Goal: Contribute content

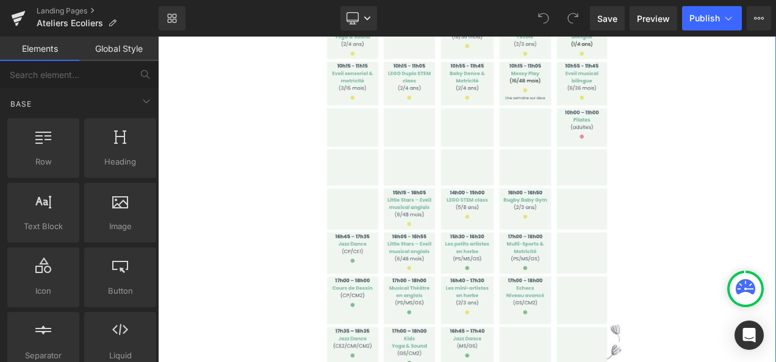
scroll to position [890, 0]
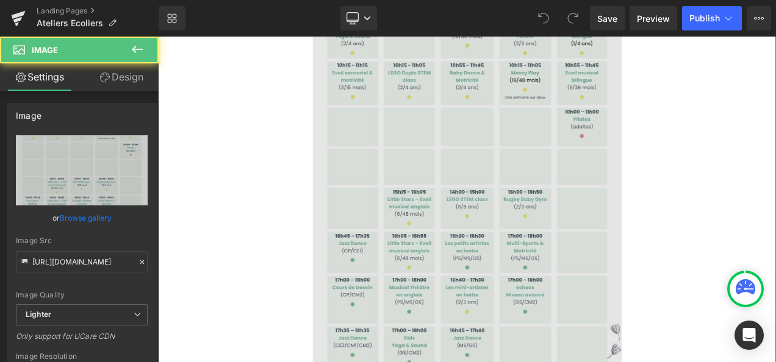
click at [513, 242] on img at bounding box center [527, 199] width 369 height 517
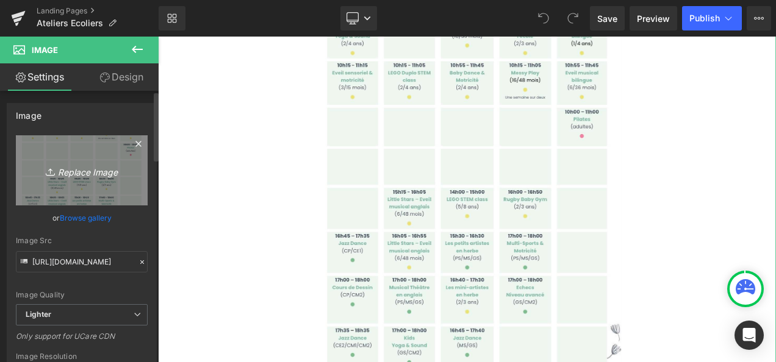
click at [81, 167] on icon "Replace Image" at bounding box center [82, 170] width 98 height 15
type input "C:\fakepath\image0 (7).jpeg"
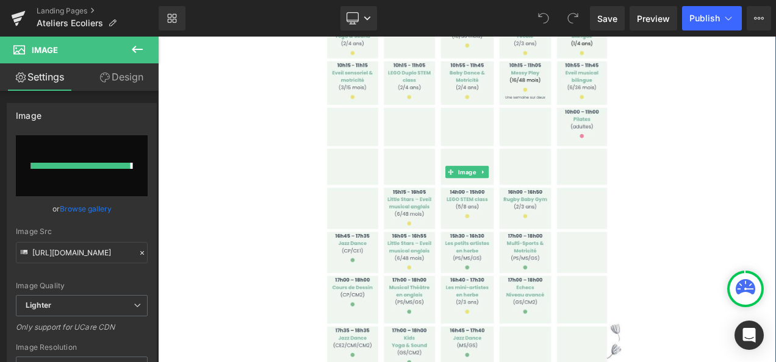
type input "https://ucarecdn.com/3ff975ca-cb59-4bf6-9ea0-f79888a555e8/-/format/auto/-/previ…"
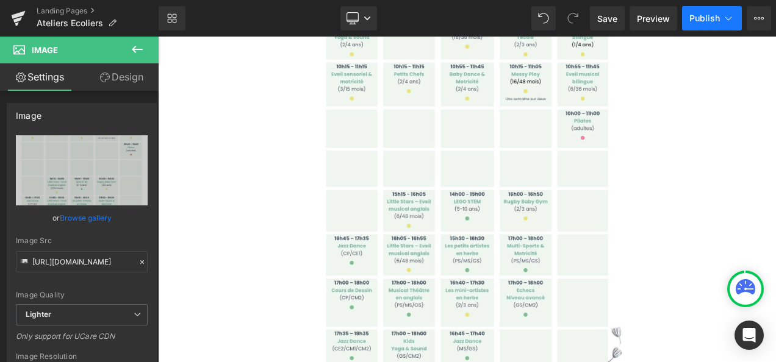
click at [705, 16] on span "Publish" at bounding box center [705, 18] width 31 height 10
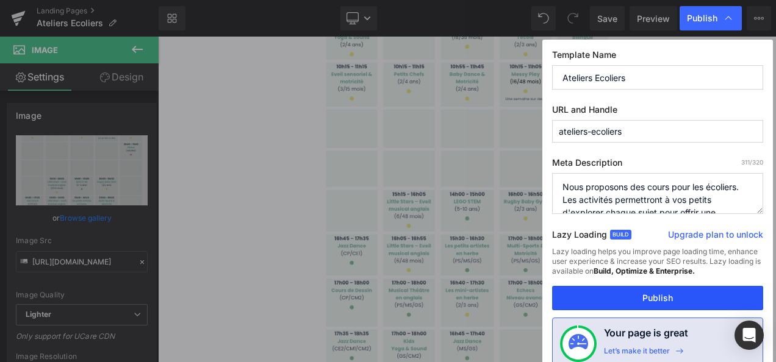
click at [646, 298] on button "Publish" at bounding box center [657, 298] width 211 height 24
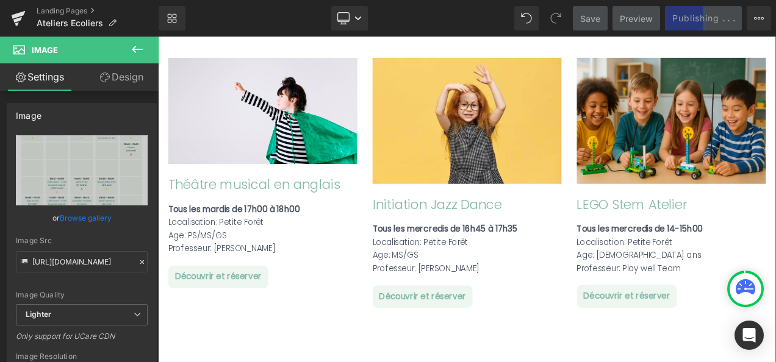
scroll to position [1775, 0]
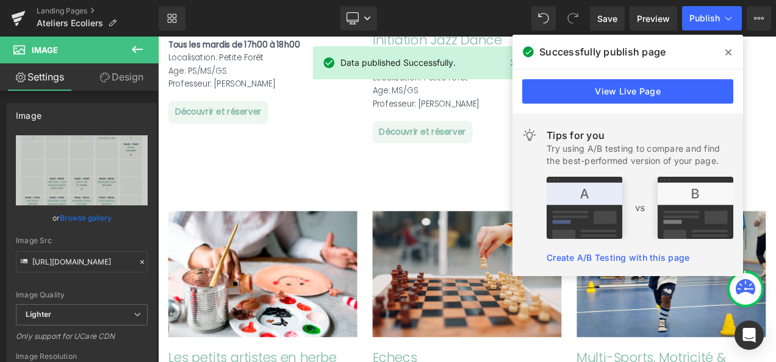
click at [726, 56] on icon at bounding box center [729, 53] width 6 height 10
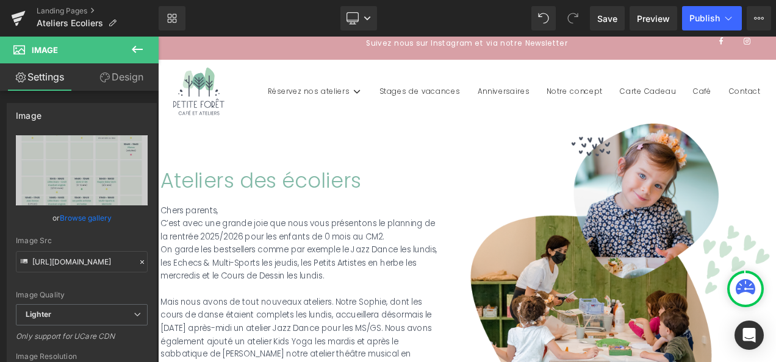
scroll to position [0, 0]
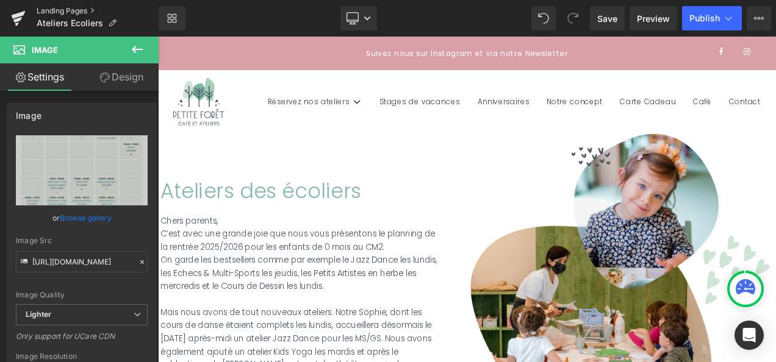
click at [78, 11] on link "Landing Pages" at bounding box center [98, 11] width 122 height 10
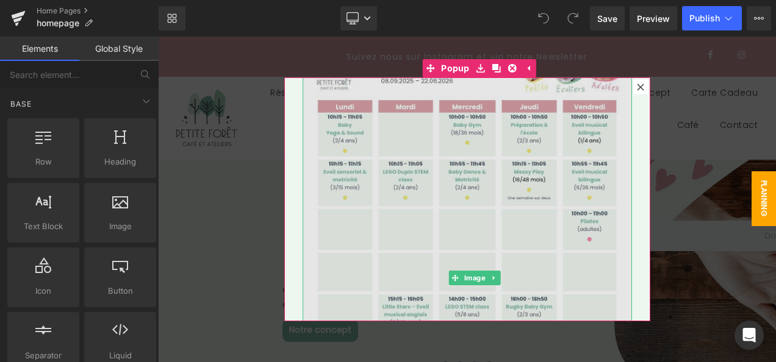
scroll to position [122, 0]
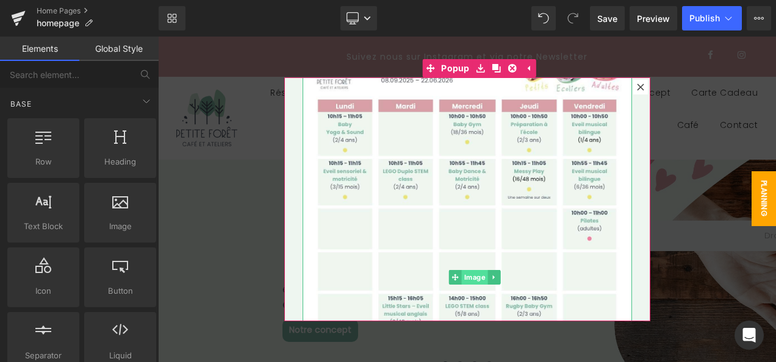
click at [470, 271] on span "Image" at bounding box center [474, 277] width 26 height 15
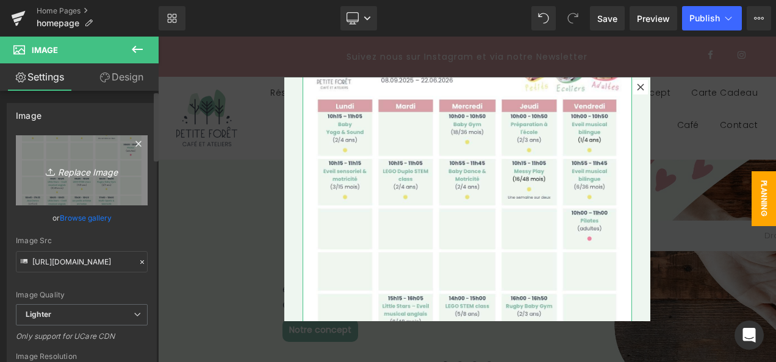
click at [70, 174] on icon "Replace Image" at bounding box center [82, 170] width 98 height 15
type input "C:\fakepath\image0 (7).jpeg"
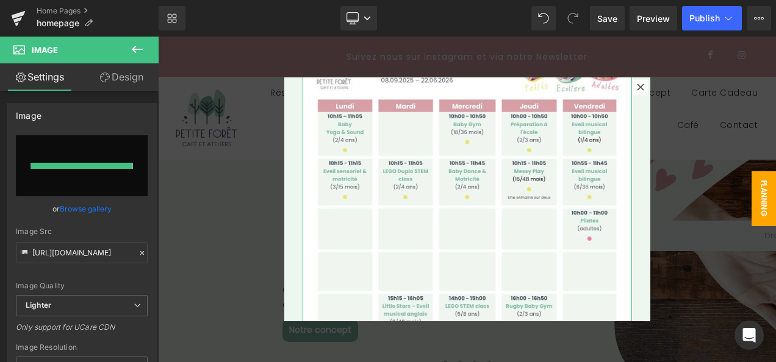
type input "[URL][DOMAIN_NAME]"
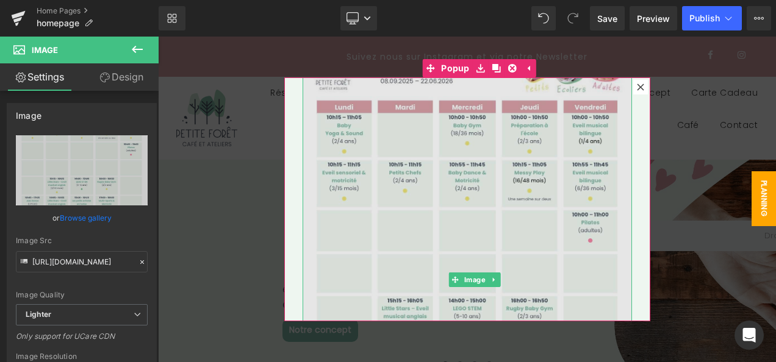
scroll to position [0, 0]
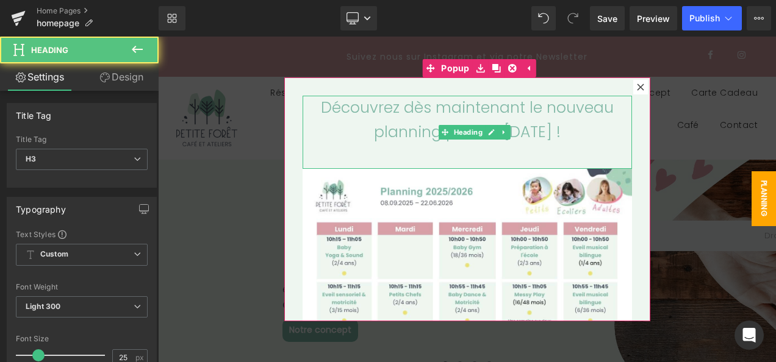
drag, startPoint x: 570, startPoint y: 133, endPoint x: 330, endPoint y: 106, distance: 242.0
click at [330, 106] on div "Découvrez dès maintenant le nouveau planning pour la [DATE] !" at bounding box center [468, 132] width 330 height 73
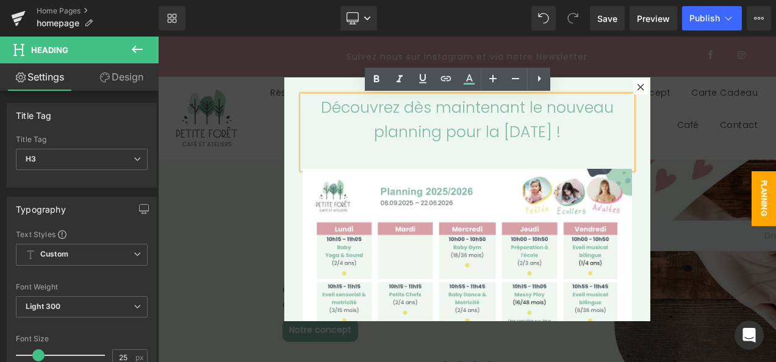
paste div
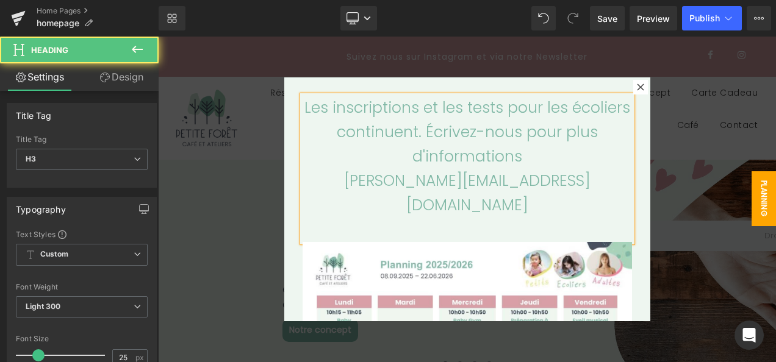
click at [420, 133] on div "Les inscriptions et les tests pour les écoliers continuent. Écrivez-nous pour p…" at bounding box center [468, 169] width 330 height 146
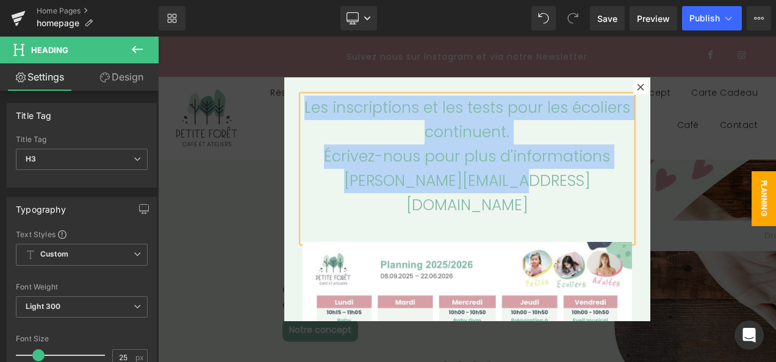
drag, startPoint x: 547, startPoint y: 183, endPoint x: 310, endPoint y: 111, distance: 247.5
click at [310, 111] on div "Les inscriptions et les tests pour les écoliers continuent. Écrivez-nous pour p…" at bounding box center [468, 169] width 330 height 146
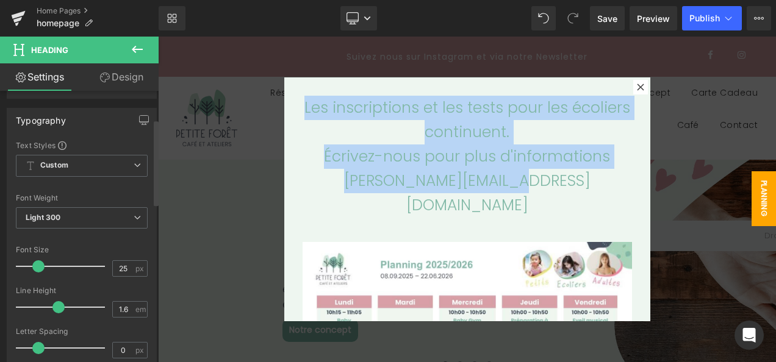
scroll to position [90, 0]
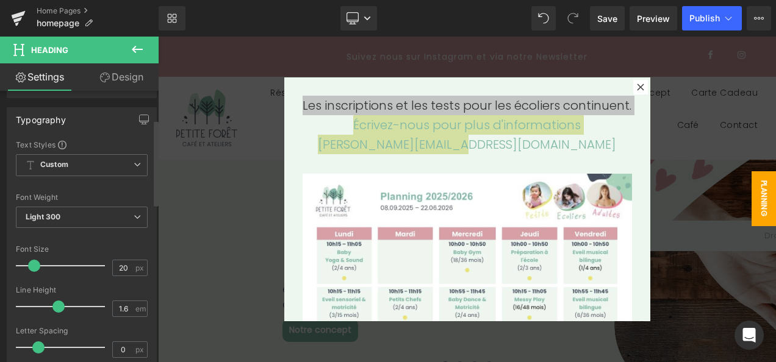
type input "19"
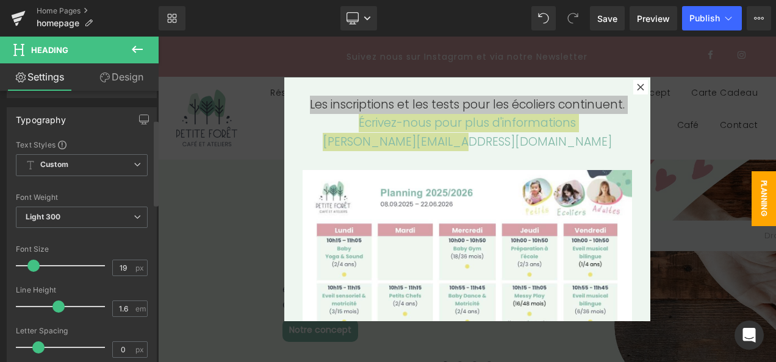
click at [32, 264] on span at bounding box center [33, 266] width 12 height 12
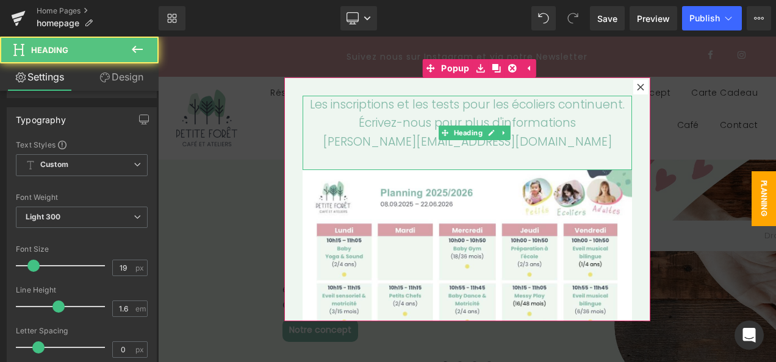
click at [524, 151] on div at bounding box center [468, 160] width 330 height 18
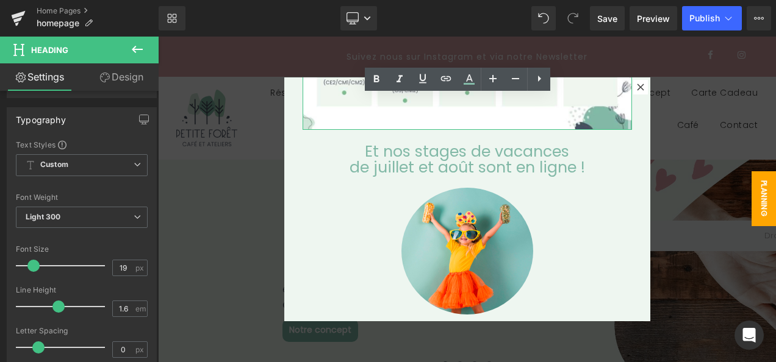
scroll to position [507, 0]
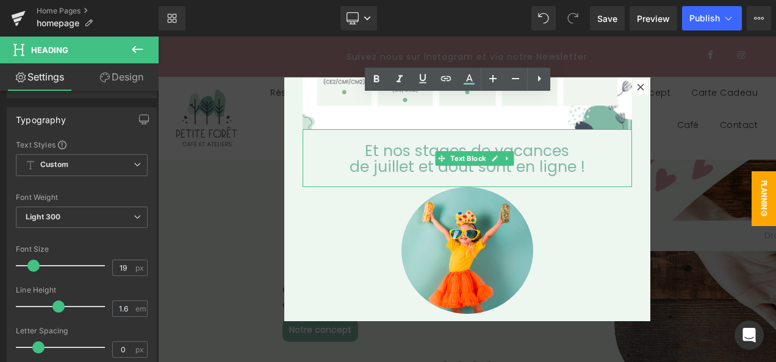
click at [404, 160] on div "de juillet et août sont en ligne !" at bounding box center [468, 166] width 330 height 13
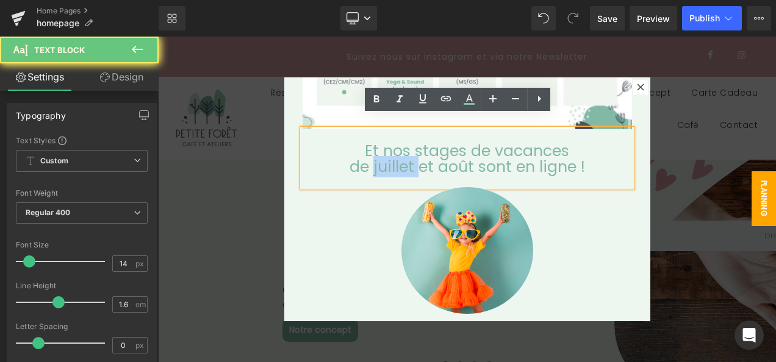
click at [404, 160] on div "de juillet et août sont en ligne !" at bounding box center [468, 166] width 330 height 13
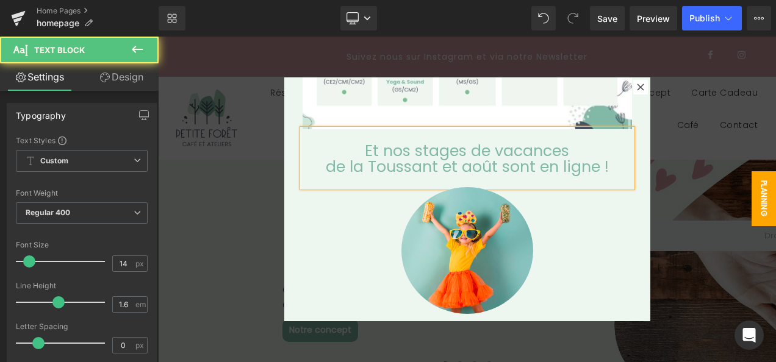
click at [469, 160] on div "de la Toussant et août sont en ligne !" at bounding box center [468, 166] width 330 height 13
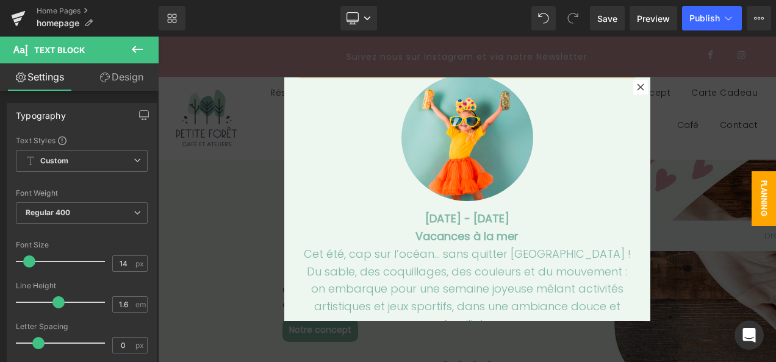
scroll to position [623, 0]
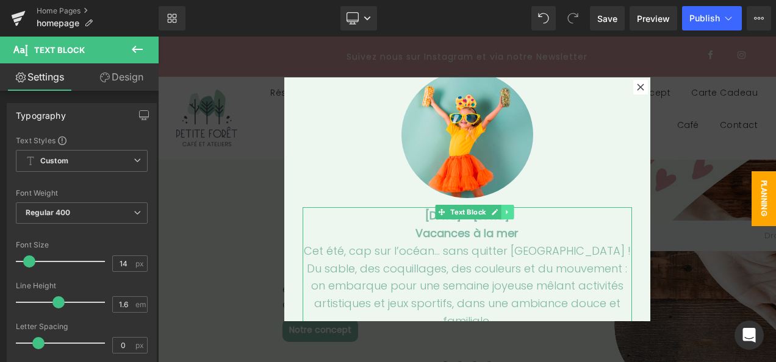
click at [506, 211] on icon at bounding box center [507, 213] width 2 height 4
click at [511, 209] on icon at bounding box center [514, 212] width 7 height 7
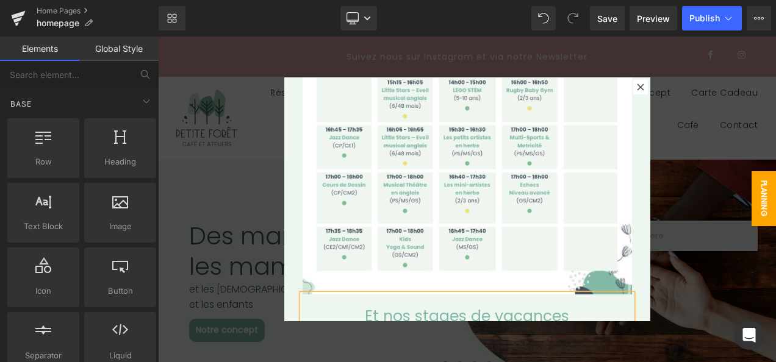
scroll to position [330, 0]
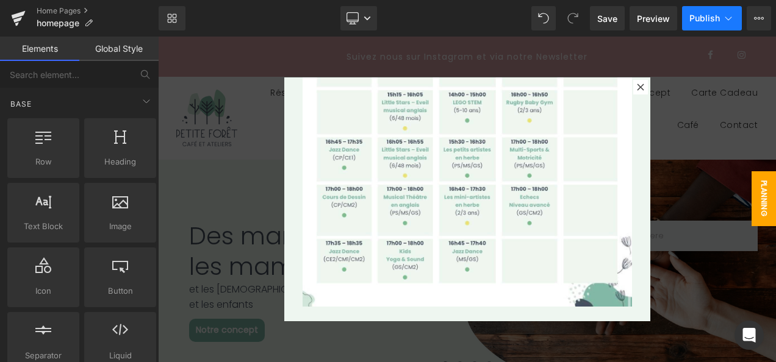
click at [709, 20] on span "Publish" at bounding box center [705, 18] width 31 height 10
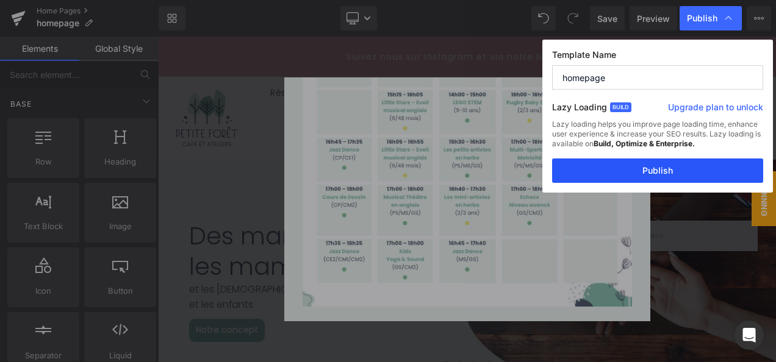
click at [670, 170] on button "Publish" at bounding box center [657, 171] width 211 height 24
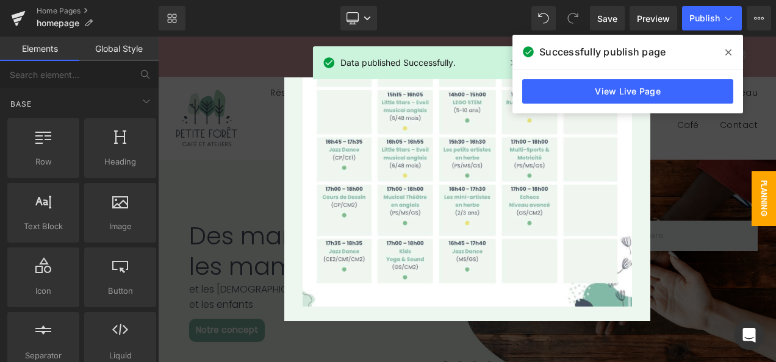
click at [730, 52] on icon at bounding box center [729, 53] width 6 height 10
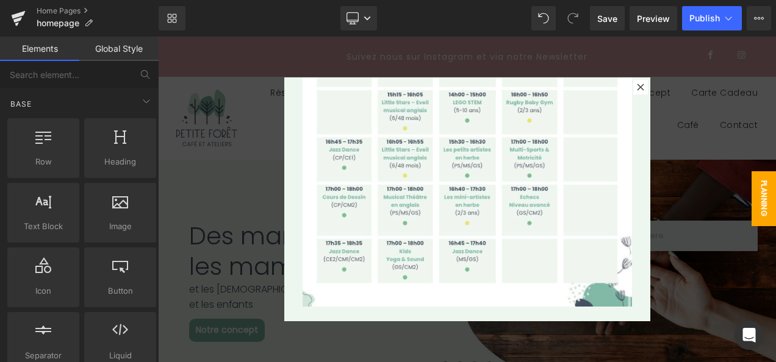
click at [222, 200] on div at bounding box center [467, 200] width 618 height 326
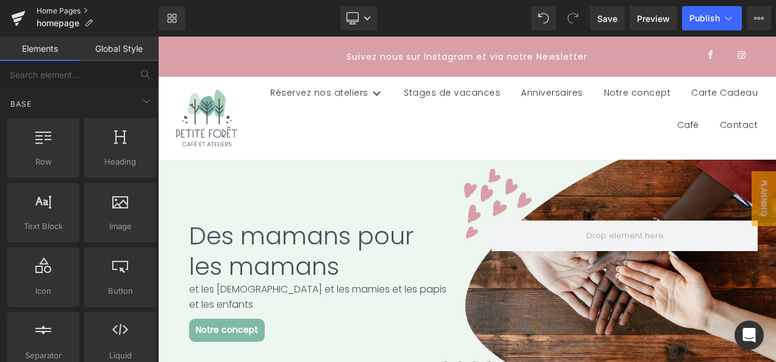
click at [65, 9] on link "Home Pages" at bounding box center [98, 11] width 122 height 10
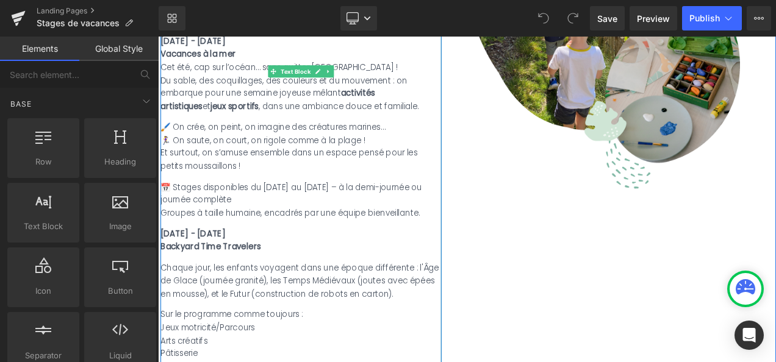
scroll to position [384, 0]
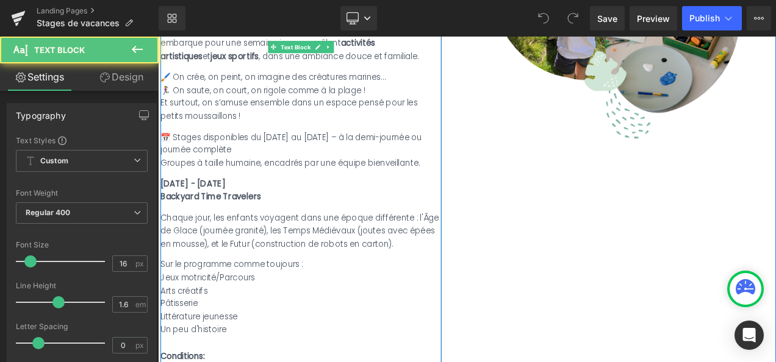
click at [408, 284] on p "Chaque jour, les enfants voyagent dans une époque différente : l'Âge de Glace (…" at bounding box center [329, 268] width 336 height 47
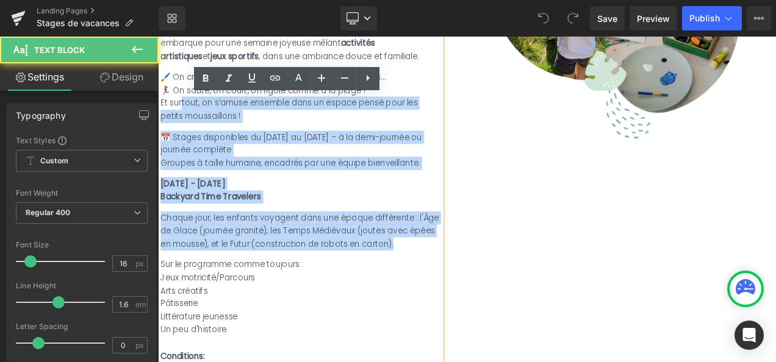
drag, startPoint x: 404, startPoint y: 284, endPoint x: 181, endPoint y: 110, distance: 282.7
click at [181, 110] on div "Cet été, cap sur l’océan… sans quitter Paris ! Du sable, des coquillages, des c…" at bounding box center [329, 148] width 336 height 287
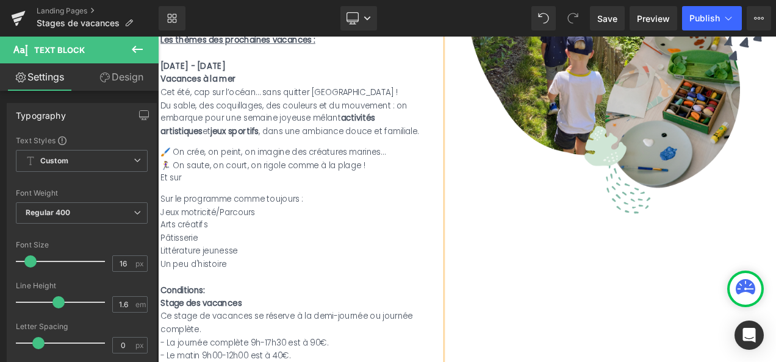
scroll to position [292, 0]
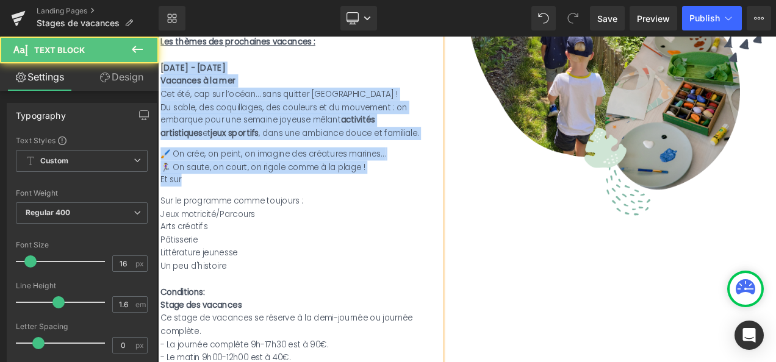
drag, startPoint x: 188, startPoint y: 211, endPoint x: 161, endPoint y: 74, distance: 138.7
click at [161, 74] on div "Réservez nos stages de vacances créatifs et uniques pour vos enfants à partir d…" at bounding box center [329, 224] width 336 height 534
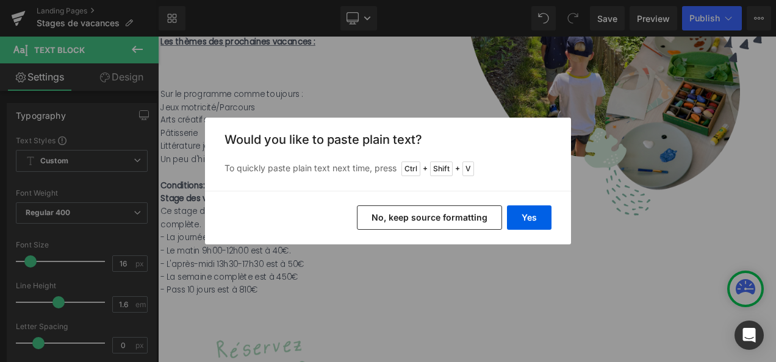
click at [480, 218] on button "No, keep source formatting" at bounding box center [429, 218] width 145 height 24
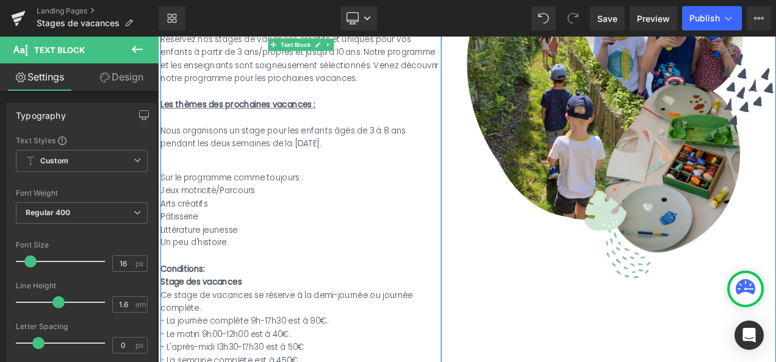
scroll to position [215, 0]
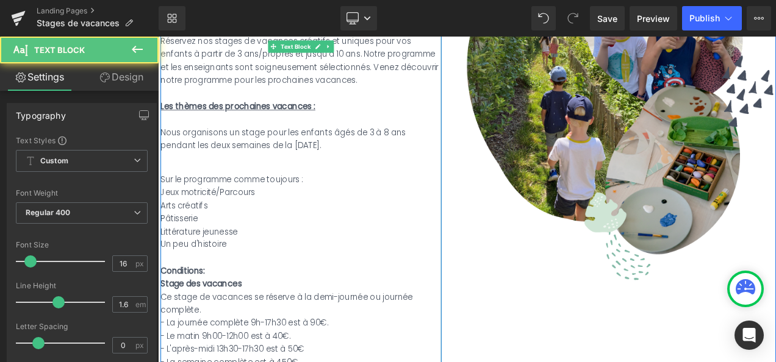
click at [222, 185] on div at bounding box center [329, 192] width 336 height 16
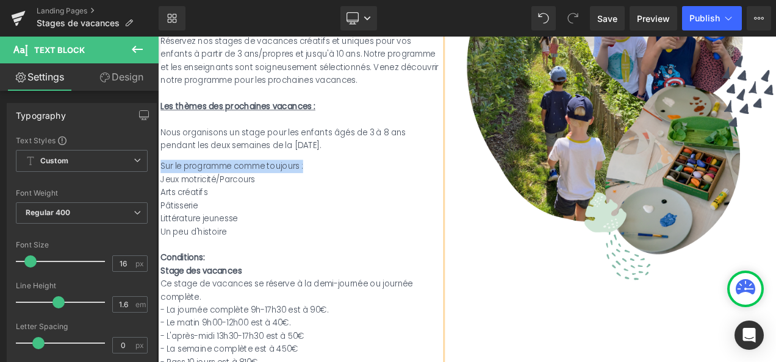
drag, startPoint x: 312, startPoint y: 194, endPoint x: 159, endPoint y: 192, distance: 153.2
click at [161, 192] on div "Sur le programme comme toujours :" at bounding box center [329, 192] width 336 height 16
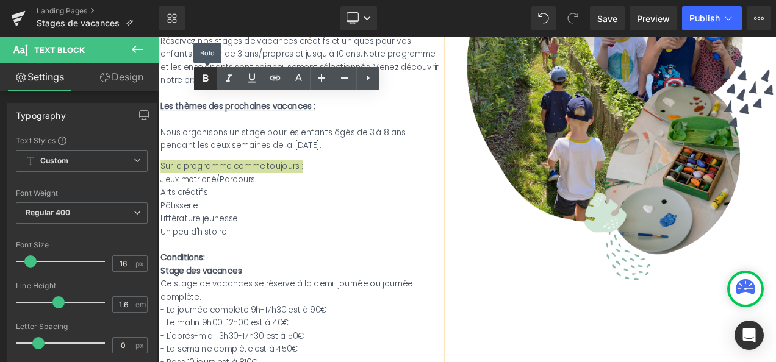
click at [205, 79] on icon at bounding box center [205, 78] width 15 height 15
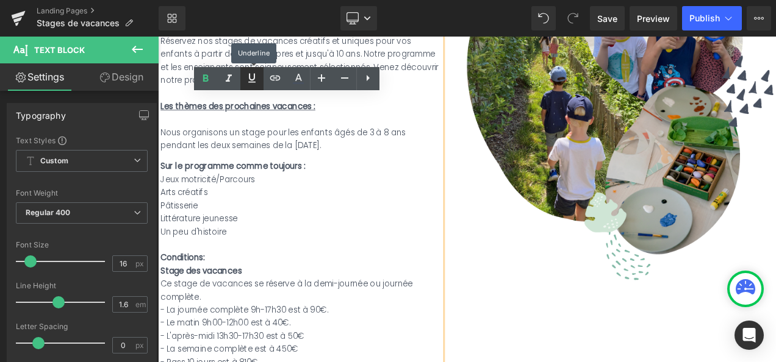
click at [249, 80] on icon at bounding box center [252, 78] width 15 height 15
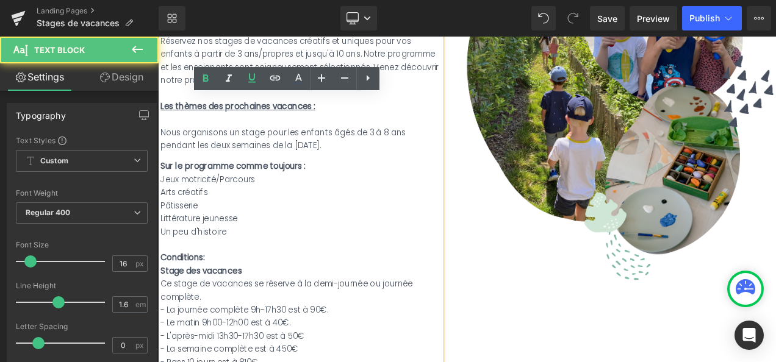
click at [351, 182] on div "Réservez nos stages de vacances créatifs et uniques pour vos enfants à partir d…" at bounding box center [329, 242] width 336 height 415
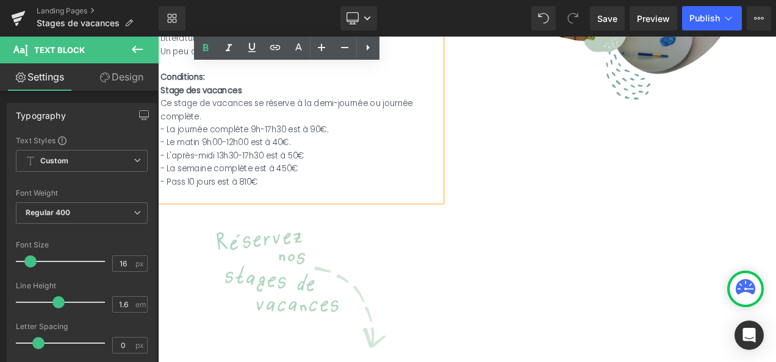
scroll to position [408, 0]
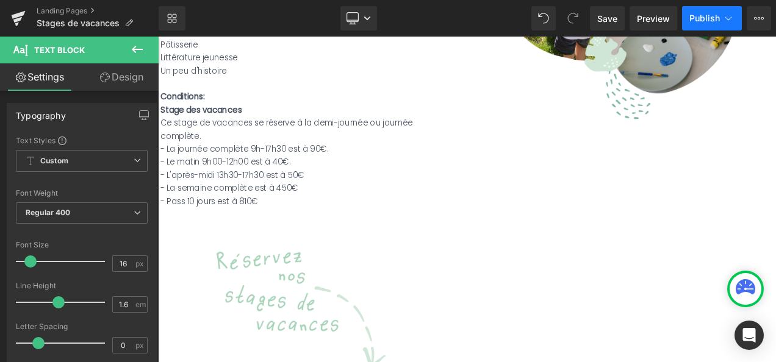
click at [705, 21] on span "Publish" at bounding box center [705, 18] width 31 height 10
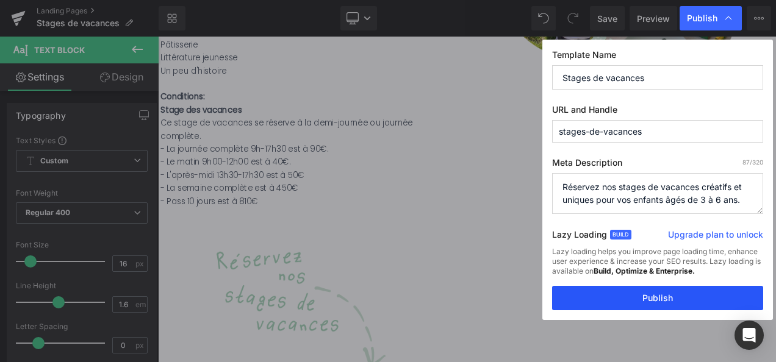
click at [643, 301] on button "Publish" at bounding box center [657, 298] width 211 height 24
